Goal: Task Accomplishment & Management: Manage account settings

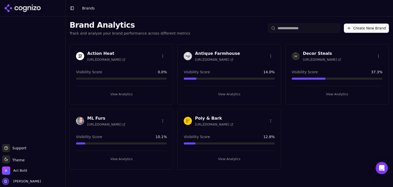
click at [106, 53] on h3 "Action Heat" at bounding box center [106, 53] width 38 height 6
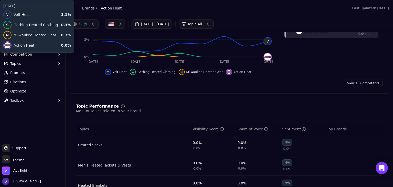
scroll to position [34, 0]
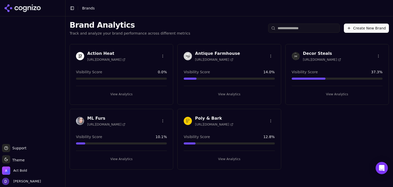
click at [100, 50] on h3 "Action Heat" at bounding box center [106, 53] width 38 height 6
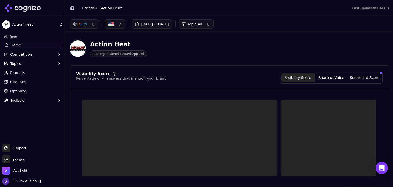
click at [26, 92] on link "Optimize" at bounding box center [32, 91] width 61 height 8
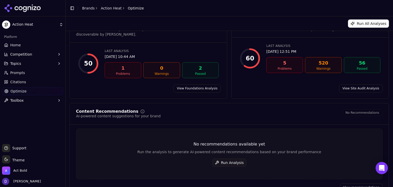
scroll to position [28, 0]
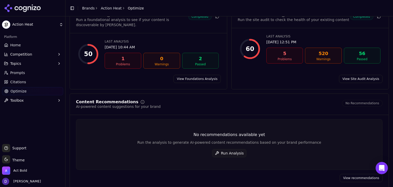
click at [232, 149] on button "Run Analysis" at bounding box center [229, 153] width 35 height 8
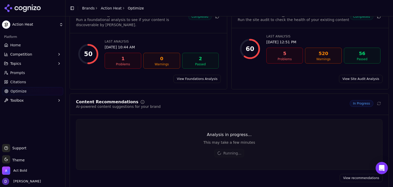
click at [25, 42] on link "Home" at bounding box center [32, 45] width 61 height 8
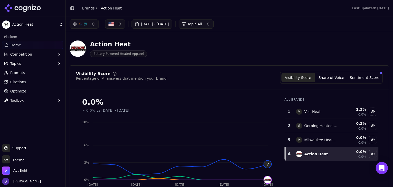
click at [25, 46] on link "Home" at bounding box center [32, 45] width 61 height 8
click at [27, 55] on html "Action Heat Platform Home Competition Topics Prompts Citations Optimize Toolbox…" at bounding box center [196, 93] width 393 height 187
click at [27, 55] on span "Competition" at bounding box center [21, 54] width 22 height 5
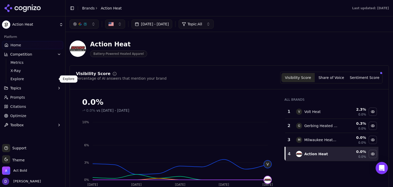
click at [24, 76] on span "Explore" at bounding box center [32, 78] width 44 height 5
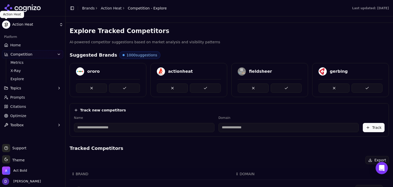
click at [7, 25] on html "Action Heat Platform Home Competition Metrics X-Ray Explore Topics Prompts Cita…" at bounding box center [196, 93] width 393 height 187
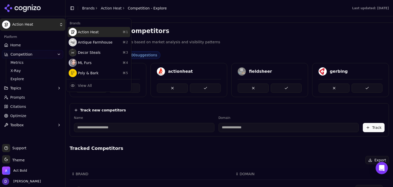
click at [80, 32] on div "Action Heat ⌘ 1" at bounding box center [98, 32] width 63 height 10
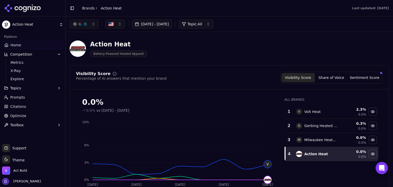
click at [22, 126] on span "Toolbox" at bounding box center [17, 124] width 14 height 5
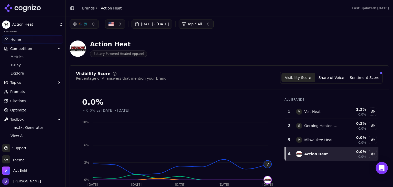
click at [32, 26] on html "Action Heat Platform Home Competition Metrics X-Ray Explore Topics Prompts Cita…" at bounding box center [196, 93] width 393 height 187
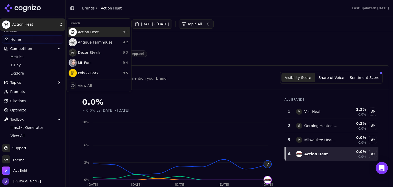
click at [89, 32] on div "Action Heat ⌘ 1" at bounding box center [98, 32] width 63 height 10
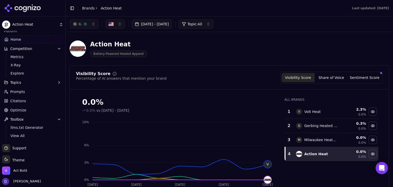
click at [112, 53] on span "Battery-Powered Heated Apparel" at bounding box center [118, 53] width 57 height 7
click at [89, 46] on div "Action Heat Battery-Powered Heated Apparel" at bounding box center [108, 48] width 77 height 17
click at [80, 53] on img at bounding box center [78, 48] width 16 height 16
click at [78, 50] on img at bounding box center [78, 48] width 16 height 16
click at [72, 7] on button "Toggle Sidebar" at bounding box center [72, 8] width 7 height 7
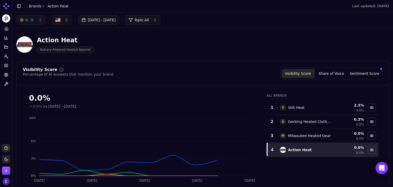
scroll to position [0, 0]
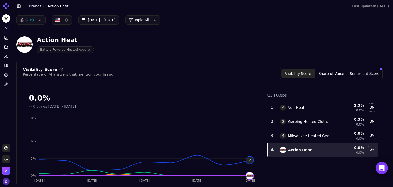
click at [19, 6] on button "Toggle Sidebar" at bounding box center [18, 6] width 7 height 7
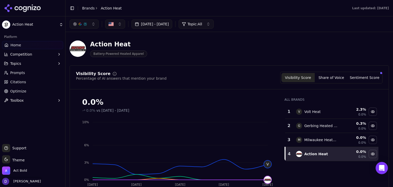
click at [25, 180] on span "[PERSON_NAME]" at bounding box center [26, 181] width 30 height 5
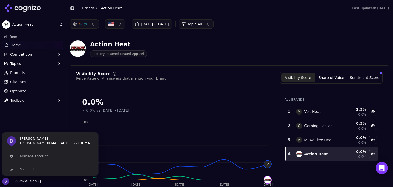
click at [25, 180] on span "[PERSON_NAME]" at bounding box center [26, 181] width 30 height 5
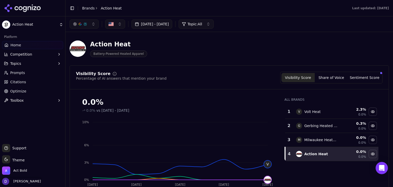
click at [25, 180] on span "[PERSON_NAME]" at bounding box center [26, 181] width 30 height 5
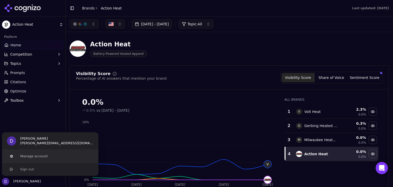
click at [43, 155] on button "Manage account" at bounding box center [50, 156] width 97 height 13
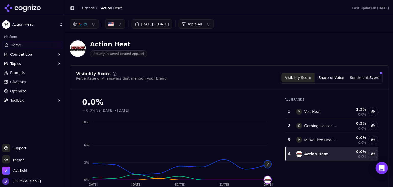
click at [24, 151] on div "Support Support" at bounding box center [32, 149] width 61 height 10
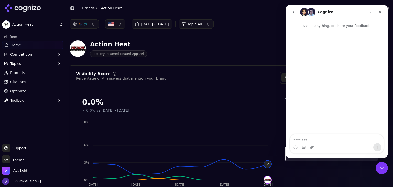
click at [354, 170] on div "All Brands 1 V Volt Heat 2.3 % 0.0% 2 G Gerbing Heated Clothing 0.3 % 0.0% 3 M …" at bounding box center [331, 145] width 102 height 104
click at [379, 169] on icon "Close Intercom Messenger" at bounding box center [381, 167] width 6 height 6
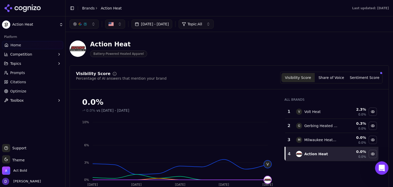
click at [384, 168] on div "Open Intercom Messenger" at bounding box center [380, 166] width 17 height 17
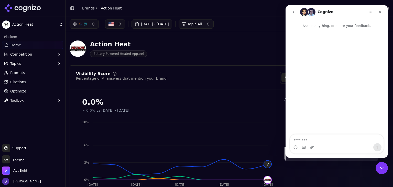
click at [322, 141] on textarea "Message…" at bounding box center [337, 138] width 94 height 9
click at [24, 25] on html "Action Heat Platform Home Competition Topics Prompts Citations Optimize Toolbox…" at bounding box center [196, 93] width 393 height 187
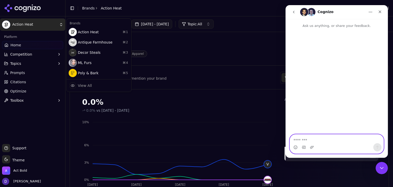
click at [304, 141] on textarea "Message…" at bounding box center [337, 138] width 94 height 9
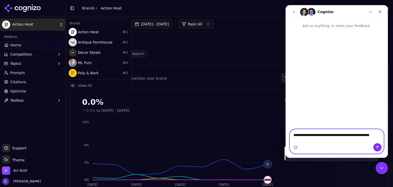
paste textarea "**********"
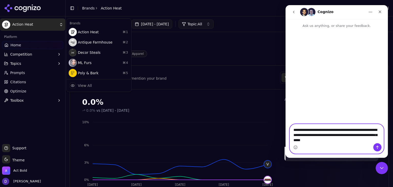
type textarea "**********"
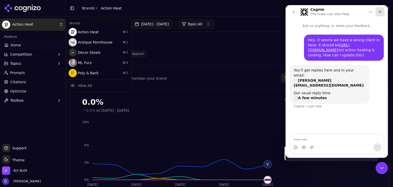
click at [377, 10] on div "Close" at bounding box center [379, 11] width 9 height 9
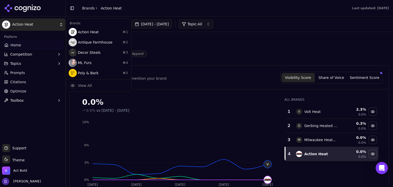
click at [31, 133] on html "Action Heat Platform Home Competition Topics Prompts Citations Optimize Toolbox…" at bounding box center [196, 93] width 393 height 187
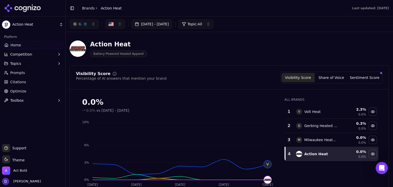
drag, startPoint x: 113, startPoint y: 44, endPoint x: 115, endPoint y: 54, distance: 10.1
click at [113, 44] on div "Action Heat" at bounding box center [118, 44] width 57 height 8
click at [115, 57] on span "Battery-Powered Heated Apparel" at bounding box center [118, 53] width 57 height 7
click at [92, 52] on span "Battery-Powered Heated Apparel" at bounding box center [118, 53] width 57 height 7
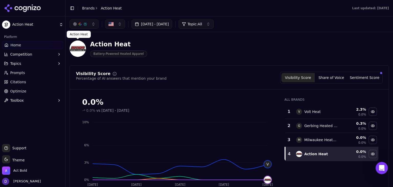
click at [73, 48] on img at bounding box center [78, 48] width 16 height 16
click at [24, 129] on div "Platform Home Competition Topics Prompts Citations Optimize Toolbox" at bounding box center [32, 86] width 65 height 111
click at [86, 8] on link "Brands" at bounding box center [88, 8] width 13 height 4
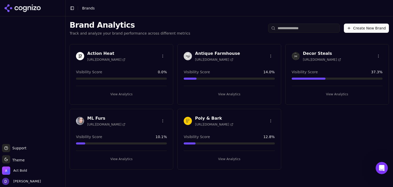
click at [163, 54] on html "Support Support Toggle theme Theme Act Bold [PERSON_NAME] Toggle Sidebar Brands…" at bounding box center [196, 93] width 393 height 187
click at [156, 66] on div "Edit Brand" at bounding box center [150, 66] width 30 height 8
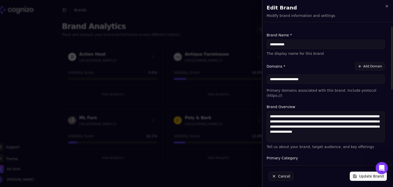
click at [282, 45] on input "**********" at bounding box center [325, 44] width 118 height 9
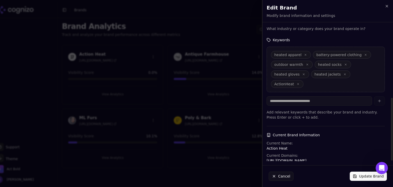
scroll to position [152, 0]
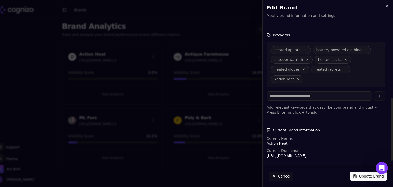
type input "**********"
click at [301, 153] on p "[URL][DOMAIN_NAME]" at bounding box center [325, 155] width 118 height 5
drag, startPoint x: 306, startPoint y: 139, endPoint x: 256, endPoint y: 141, distance: 49.9
click at [256, 141] on body "**********" at bounding box center [196, 93] width 393 height 187
click at [289, 153] on p "[URL][DOMAIN_NAME]" at bounding box center [325, 155] width 118 height 5
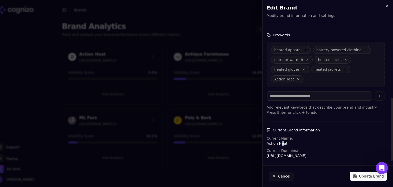
click at [281, 141] on p "Action Heat" at bounding box center [325, 143] width 118 height 5
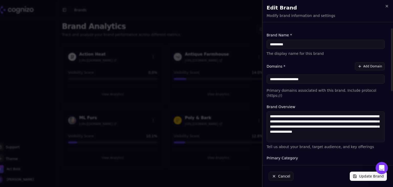
scroll to position [0, 0]
drag, startPoint x: 316, startPoint y: 79, endPoint x: 244, endPoint y: 79, distance: 71.6
click at [244, 79] on body "**********" at bounding box center [196, 93] width 393 height 187
paste input "*"
type input "**********"
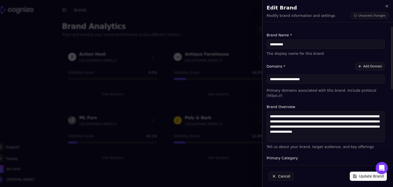
click at [363, 64] on button "Add Domain" at bounding box center [370, 66] width 30 height 8
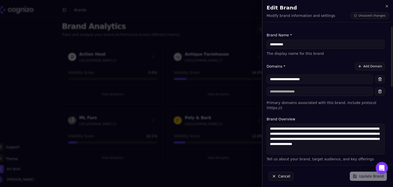
click at [380, 96] on div "**********" at bounding box center [325, 86] width 118 height 48
click at [380, 92] on button "button" at bounding box center [380, 91] width 10 height 8
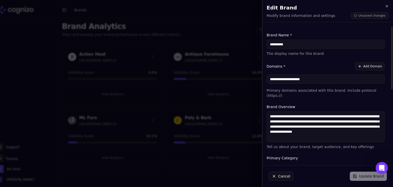
click at [368, 176] on div "Cancel Update Brand" at bounding box center [327, 175] width 130 height 21
click at [364, 177] on div "Cancel Update Brand" at bounding box center [327, 175] width 130 height 21
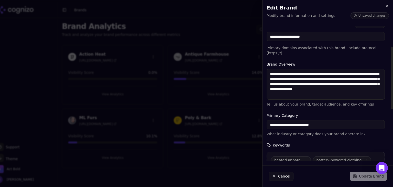
scroll to position [68, 0]
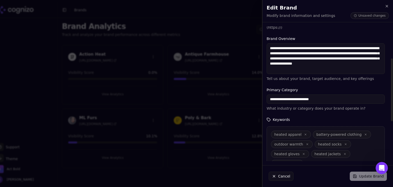
click at [357, 176] on div "Cancel Update Brand" at bounding box center [327, 175] width 130 height 21
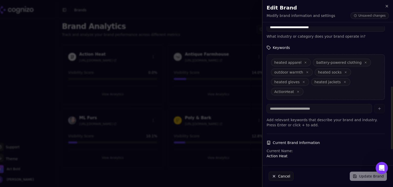
scroll to position [152, 0]
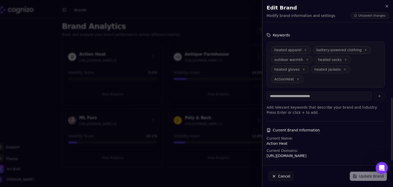
click at [359, 175] on div "Cancel Update Brand" at bounding box center [327, 175] width 130 height 21
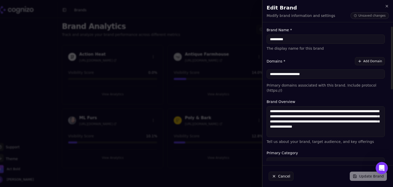
scroll to position [0, 0]
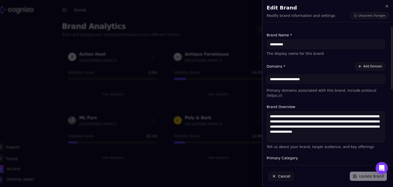
click at [327, 74] on input "**********" at bounding box center [325, 78] width 118 height 9
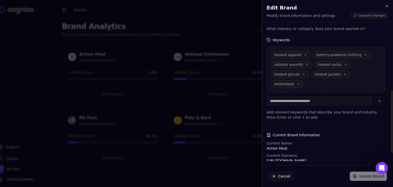
scroll to position [152, 0]
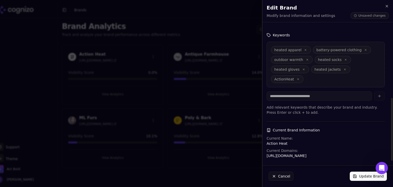
click at [335, 174] on div "Cancel Update Brand" at bounding box center [327, 175] width 130 height 21
click at [365, 177] on button "Update Brand" at bounding box center [367, 175] width 37 height 9
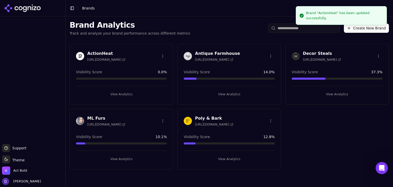
click at [102, 59] on span "[URL][DOMAIN_NAME]" at bounding box center [106, 60] width 38 height 4
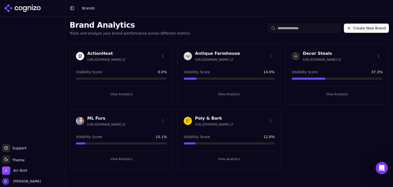
click at [20, 82] on div at bounding box center [32, 79] width 65 height 123
click at [94, 52] on h3 "ActionHeat" at bounding box center [106, 53] width 38 height 6
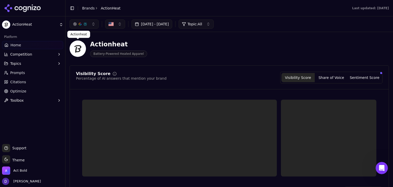
click at [76, 45] on img at bounding box center [78, 48] width 16 height 16
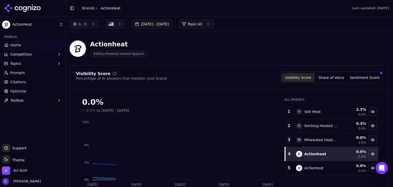
click at [80, 45] on img at bounding box center [78, 48] width 16 height 16
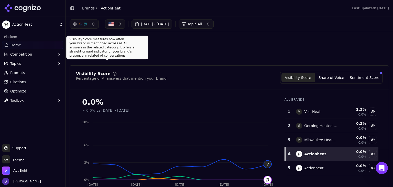
scroll to position [34, 0]
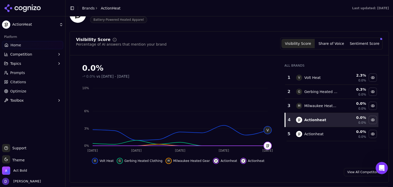
click at [24, 90] on span "Optimize" at bounding box center [18, 90] width 16 height 5
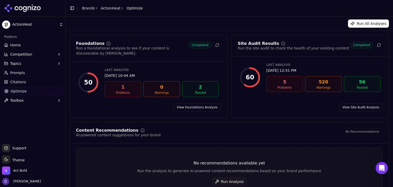
click at [24, 55] on span "Competition" at bounding box center [21, 54] width 22 height 5
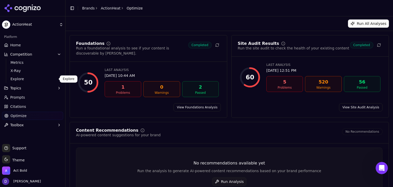
click at [24, 80] on span "Explore" at bounding box center [32, 78] width 44 height 5
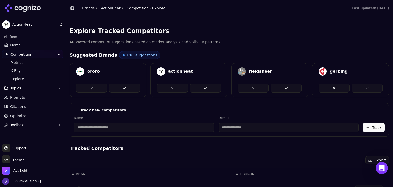
click at [19, 43] on span "Home" at bounding box center [15, 44] width 10 height 5
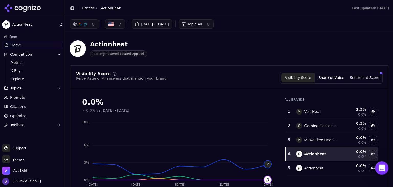
click at [382, 164] on icon "Open Intercom Messenger" at bounding box center [381, 167] width 8 height 8
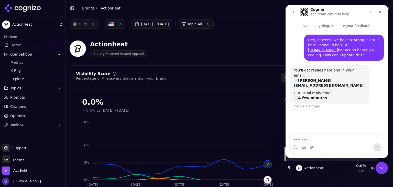
click at [309, 139] on textarea "Message…" at bounding box center [337, 138] width 94 height 9
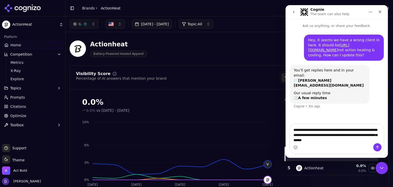
type textarea "**********"
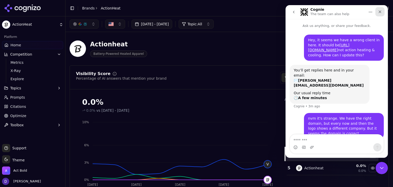
click at [378, 12] on icon "Close" at bounding box center [380, 12] width 4 height 4
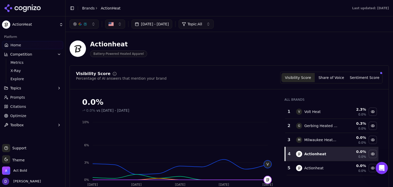
scroll to position [34, 0]
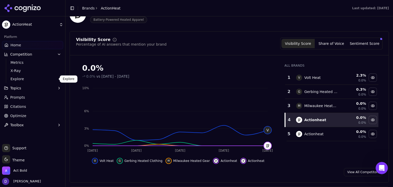
click at [21, 80] on span "Explore" at bounding box center [32, 78] width 44 height 5
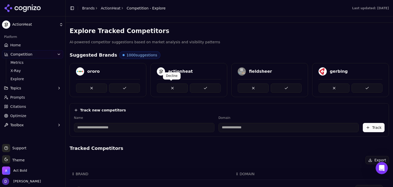
click at [168, 88] on button at bounding box center [172, 87] width 31 height 9
click at [33, 45] on link "Home" at bounding box center [32, 45] width 61 height 8
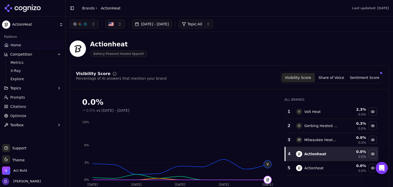
click at [84, 7] on link "Brands" at bounding box center [88, 8] width 13 height 4
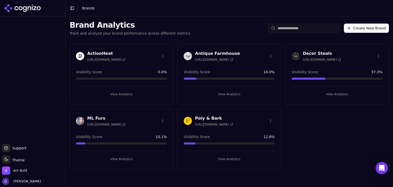
click at [161, 54] on html "Support Support Toggle theme Theme Act Bold [PERSON_NAME] Toggle Sidebar Brands…" at bounding box center [196, 93] width 393 height 187
click at [153, 66] on div "Edit Brand" at bounding box center [150, 66] width 30 height 8
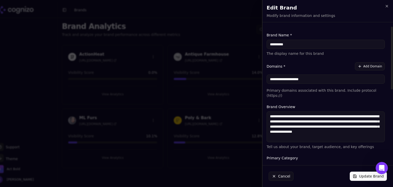
click at [318, 82] on input "**********" at bounding box center [325, 78] width 118 height 9
click at [343, 111] on textarea "**********" at bounding box center [325, 126] width 118 height 31
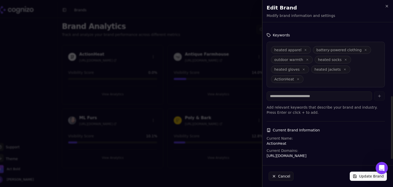
scroll to position [152, 0]
click at [365, 176] on button "Update Brand" at bounding box center [367, 175] width 37 height 9
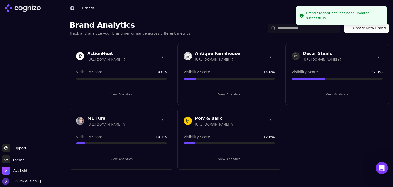
click at [94, 53] on h3 "ActionHeat" at bounding box center [106, 53] width 38 height 6
